Goal: Browse casually

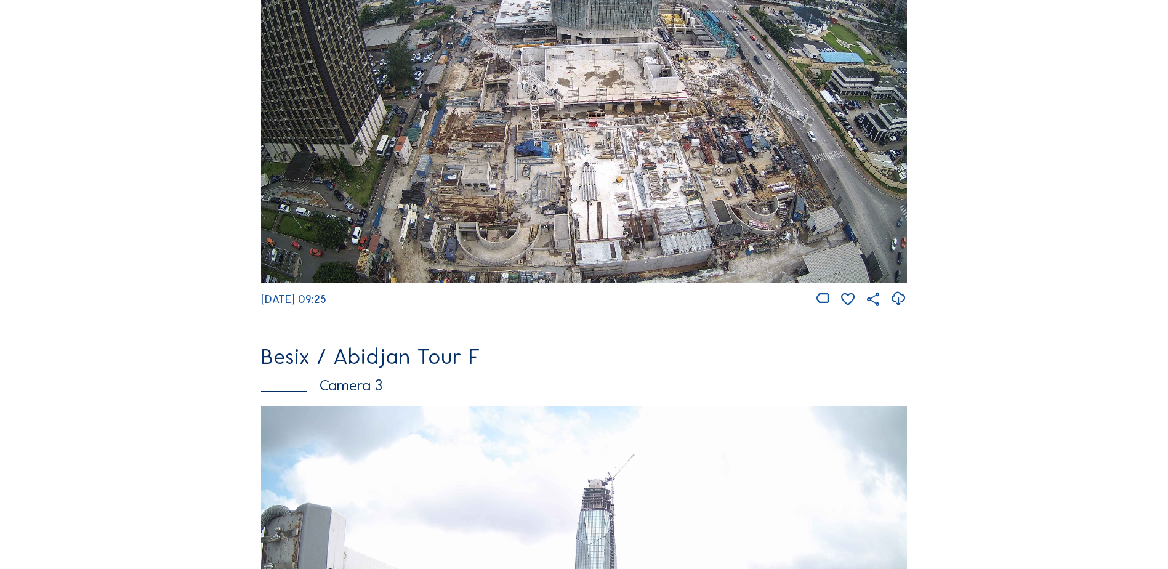
scroll to position [746, 0]
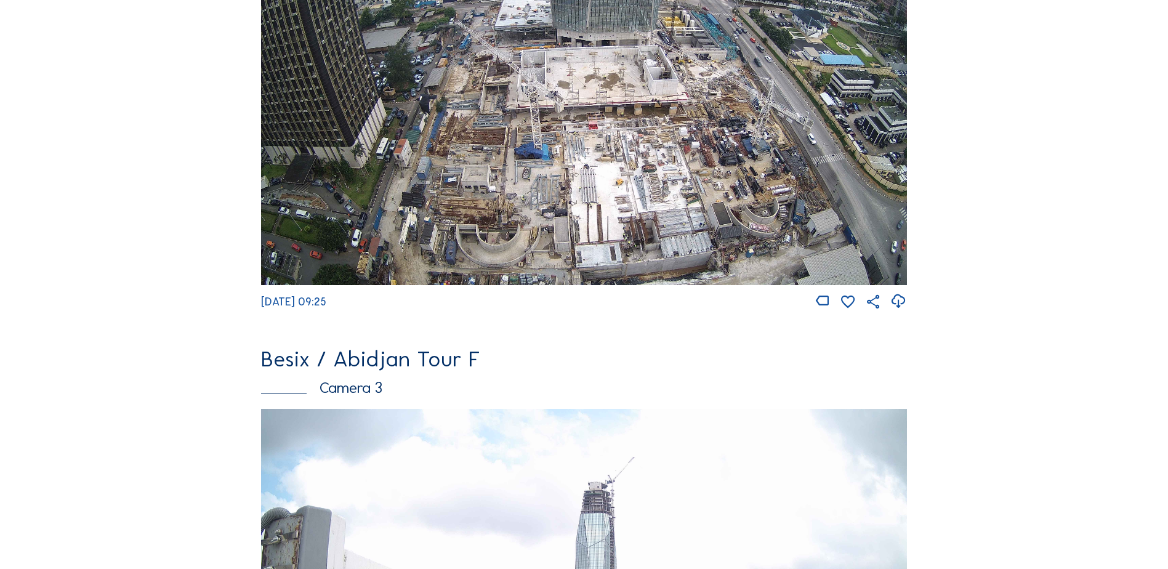
click at [509, 55] on img at bounding box center [584, 103] width 646 height 363
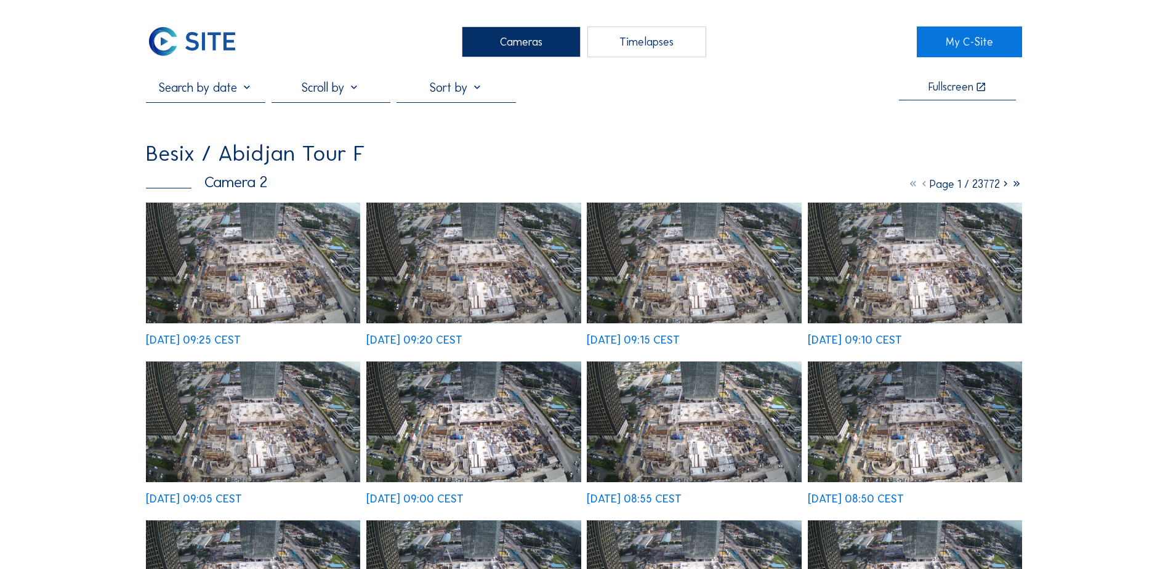
click at [305, 240] on img at bounding box center [253, 263] width 214 height 121
